Goal: Task Accomplishment & Management: Use online tool/utility

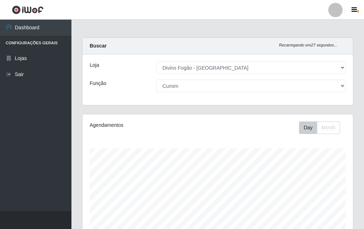
select select "499"
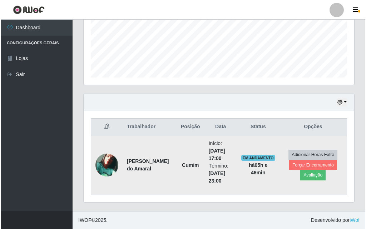
scroll to position [148, 270]
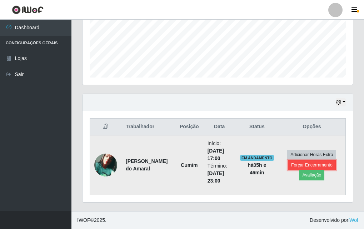
click at [327, 164] on button "Forçar Encerramento" at bounding box center [312, 165] width 48 height 10
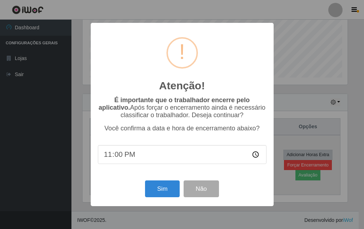
scroll to position [148, 267]
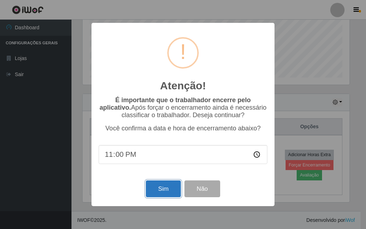
click at [159, 192] on button "Sim" at bounding box center [163, 188] width 35 height 17
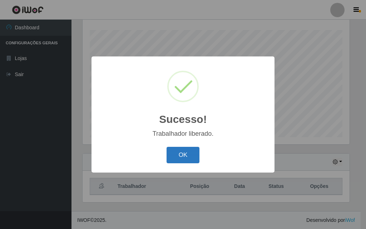
click at [192, 152] on button "OK" at bounding box center [182, 155] width 33 height 17
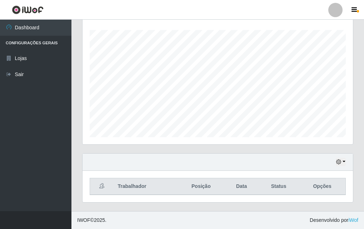
scroll to position [0, 0]
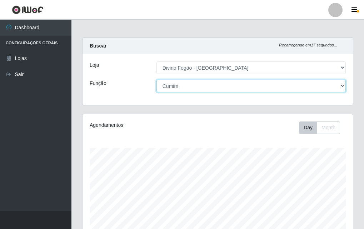
click at [219, 88] on select "[Selecione...] ASG ASG + ASG ++ Auxiliar de Cozinha Auxiliar de Cozinha + Auxil…" at bounding box center [250, 86] width 189 height 12
click at [156, 80] on select "[Selecione...] ASG ASG + ASG ++ Auxiliar de Cozinha Auxiliar de Cozinha + Auxil…" at bounding box center [250, 86] width 189 height 12
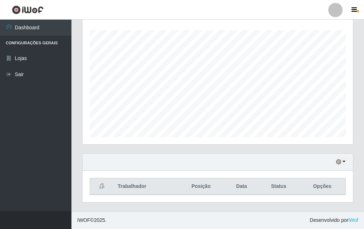
click at [234, 144] on div "Agendamentos Day Month 08/09 Agendamentos 24" at bounding box center [217, 70] width 271 height 149
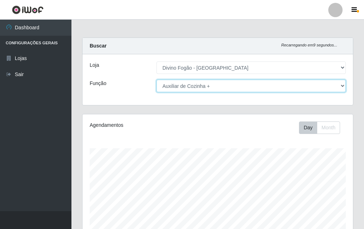
click at [220, 86] on select "[Selecione...] ASG ASG + ASG ++ Auxiliar de Cozinha Auxiliar de Cozinha + Auxil…" at bounding box center [250, 86] width 189 height 12
select select "9"
click at [156, 80] on select "[Selecione...] ASG ASG + ASG ++ Auxiliar de Cozinha Auxiliar de Cozinha + Auxil…" at bounding box center [250, 86] width 189 height 12
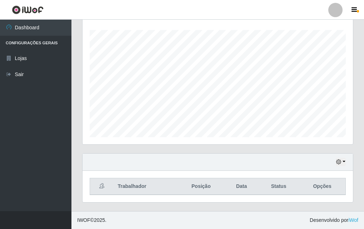
scroll to position [178, 0]
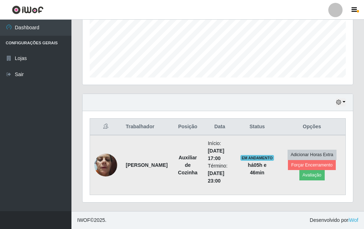
click at [103, 162] on img at bounding box center [105, 165] width 23 height 30
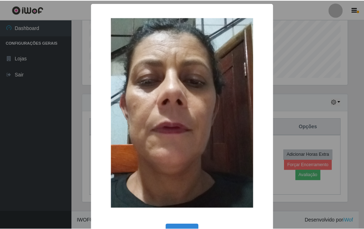
scroll to position [24, 0]
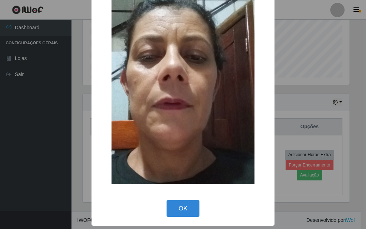
drag, startPoint x: 175, startPoint y: 204, endPoint x: 272, endPoint y: 155, distance: 109.2
click at [176, 203] on button "OK" at bounding box center [182, 208] width 33 height 17
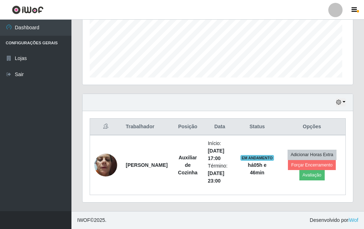
scroll to position [148, 270]
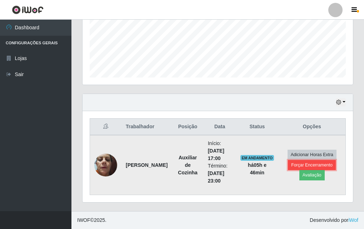
click at [308, 161] on button "Forçar Encerramento" at bounding box center [312, 165] width 48 height 10
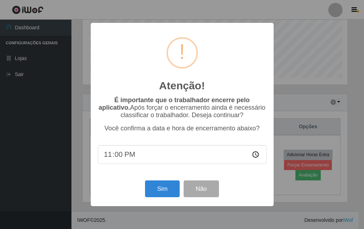
scroll to position [148, 267]
click at [161, 187] on button "Sim" at bounding box center [163, 188] width 35 height 17
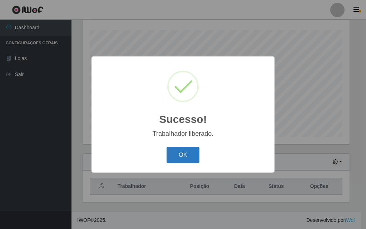
click at [184, 153] on button "OK" at bounding box center [182, 155] width 33 height 17
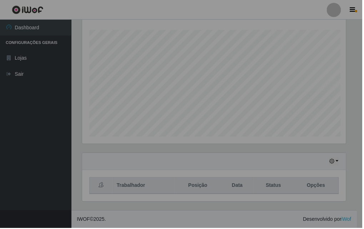
scroll to position [148, 270]
